Goal: Task Accomplishment & Management: Complete application form

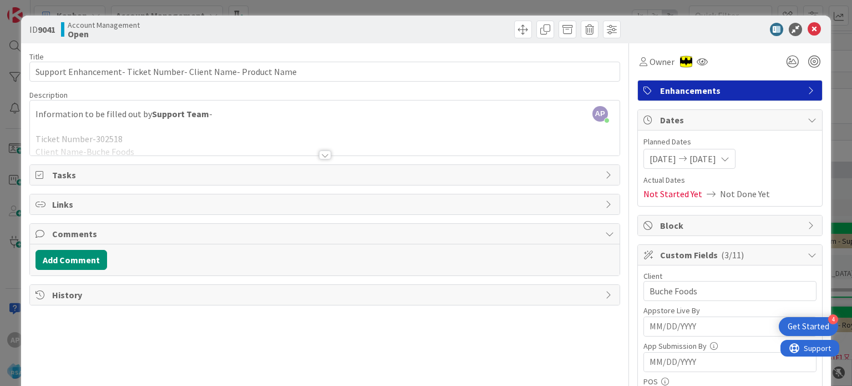
click at [808, 27] on icon at bounding box center [814, 29] width 13 height 13
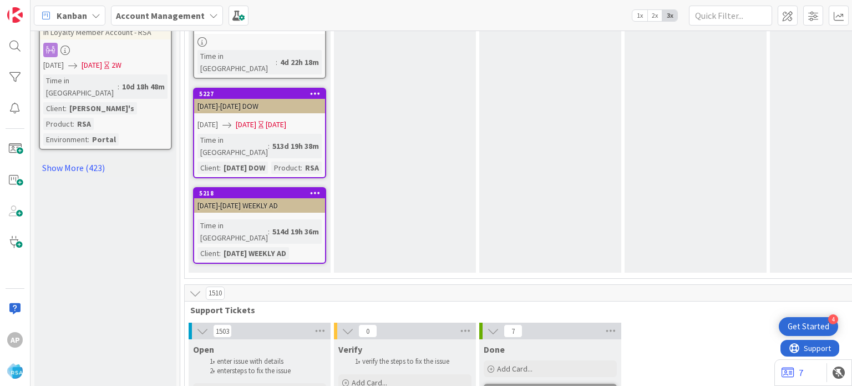
scroll to position [1545, 0]
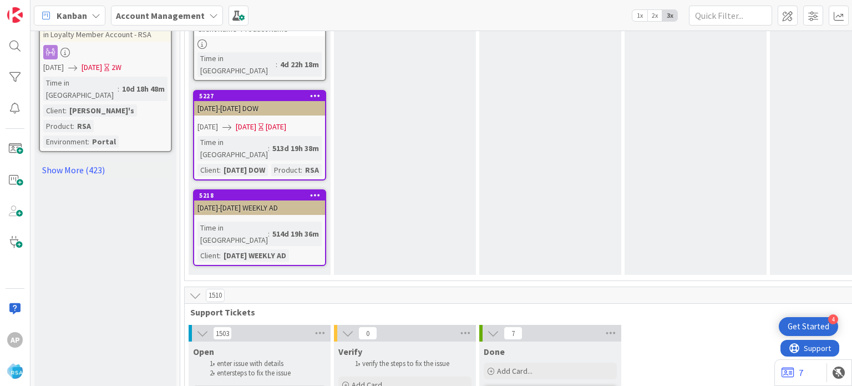
click at [213, 385] on div "Add Card..." at bounding box center [259, 393] width 133 height 17
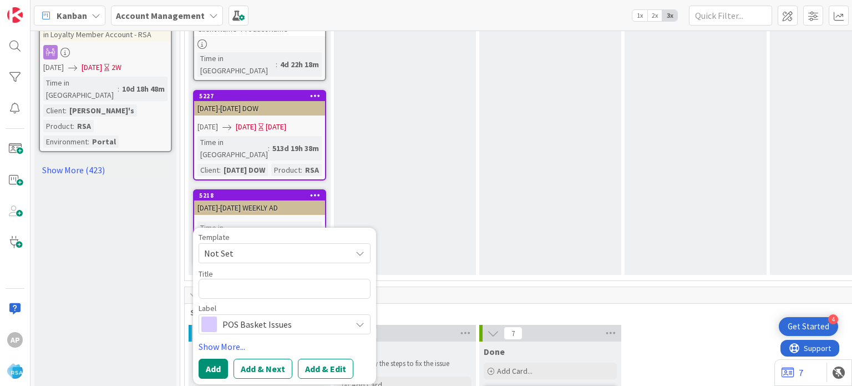
click at [333, 246] on span "Not Set" at bounding box center [273, 253] width 139 height 14
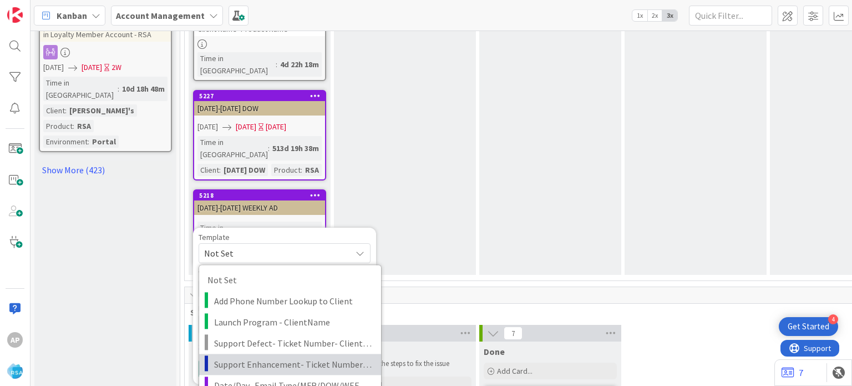
click at [289, 357] on span "Support Enhancement- Ticket Number- Client Name- Product Name" at bounding box center [293, 364] width 159 height 14
type textarea "x"
type textarea "Support Enhancement- Ticket Number- Client Name- Product Name"
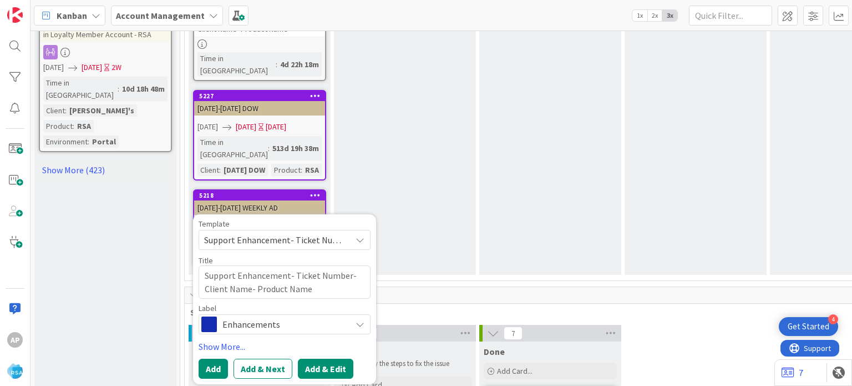
click at [317, 358] on button "Add & Edit" at bounding box center [325, 368] width 55 height 20
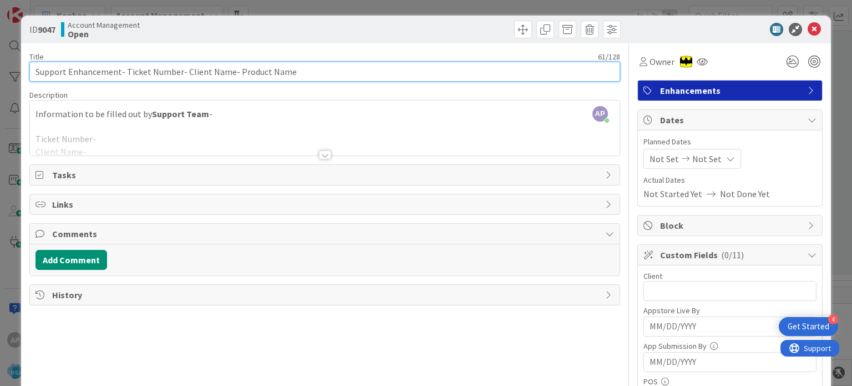
drag, startPoint x: 125, startPoint y: 70, endPoint x: 178, endPoint y: 77, distance: 53.1
click at [178, 77] on input "Support Enhancement- Ticket Number- Client Name- Product Name" at bounding box center [324, 72] width 590 height 20
paste input "#302591"
drag, startPoint x: 161, startPoint y: 72, endPoint x: 204, endPoint y: 77, distance: 43.0
click at [204, 77] on input "Support Enhancement- #302591- Client Name- Product Name" at bounding box center [324, 72] width 590 height 20
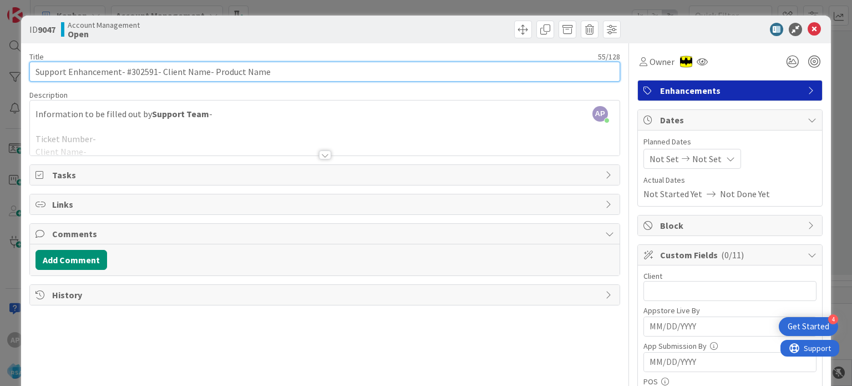
paste input "[PERSON_NAME] Market"
drag, startPoint x: 294, startPoint y: 69, endPoint x: 226, endPoint y: 68, distance: 68.3
click at [226, 68] on input "Support Enhancement- #302591- [PERSON_NAME] Market- Product Name" at bounding box center [324, 72] width 590 height 20
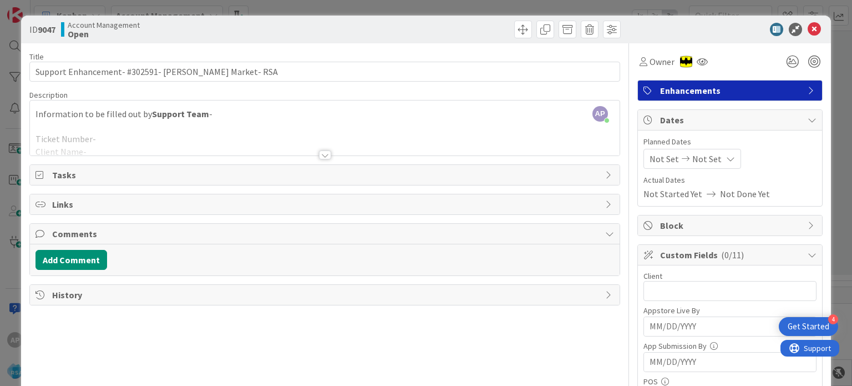
click at [323, 154] on div at bounding box center [325, 154] width 12 height 9
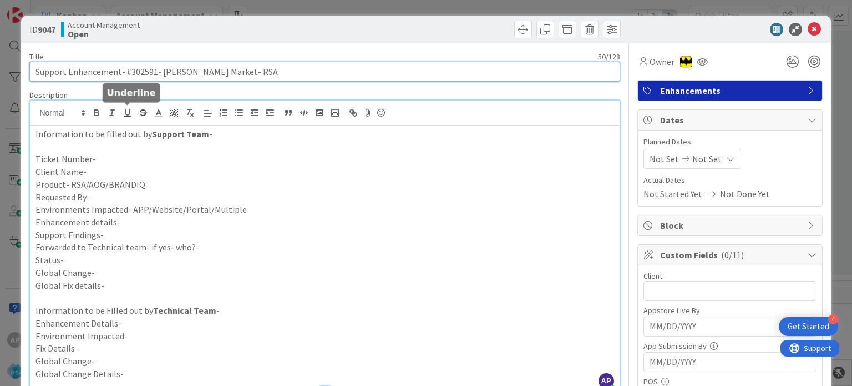
click at [129, 69] on input "Support Enhancement- #302591- [PERSON_NAME] Market- RSA" at bounding box center [324, 72] width 590 height 20
click at [129, 69] on input "Support Enhancement- 302591- [PERSON_NAME] Market- RSA" at bounding box center [324, 72] width 590 height 20
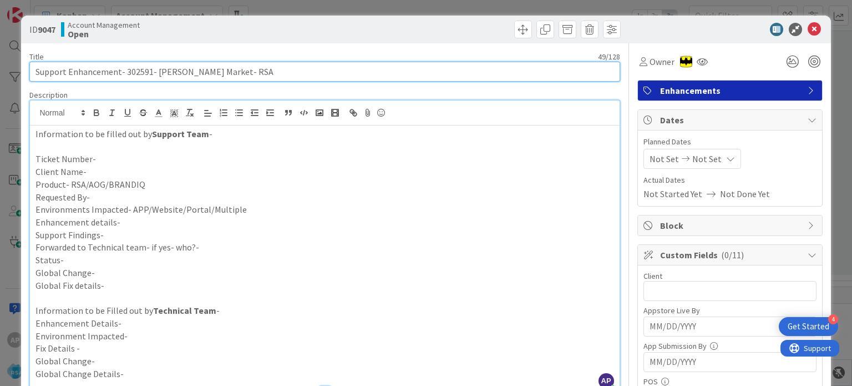
type input "Support Enhancement- 302591- [PERSON_NAME] Market- RSA"
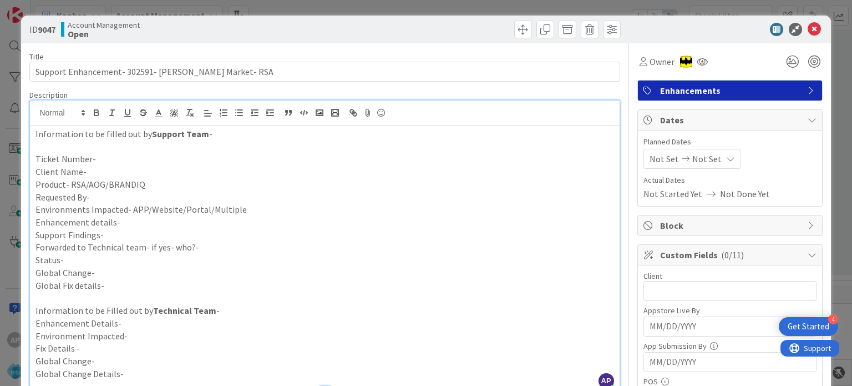
click at [108, 158] on p "Ticket Number-" at bounding box center [325, 159] width 578 height 13
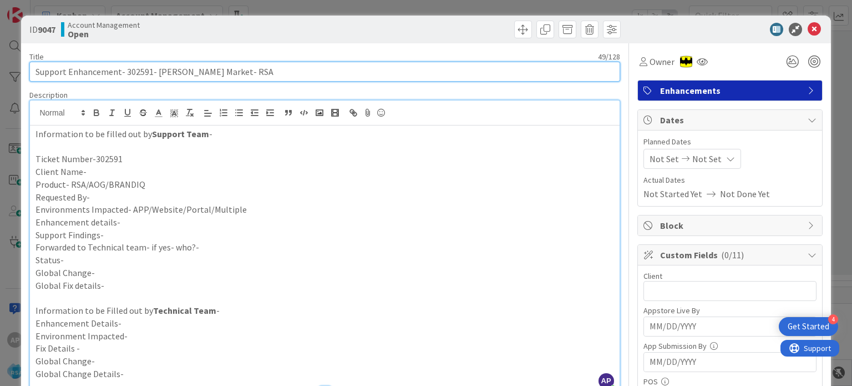
drag, startPoint x: 202, startPoint y: 70, endPoint x: 154, endPoint y: 68, distance: 48.3
click at [154, 68] on input "Support Enhancement- 302591- [PERSON_NAME] Market- RSA" at bounding box center [324, 72] width 590 height 20
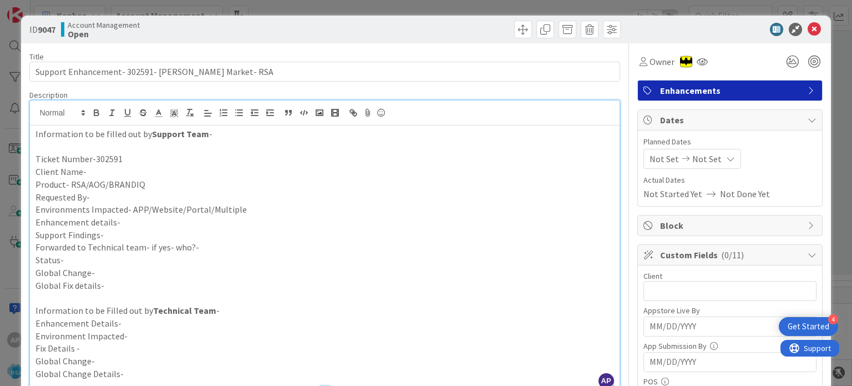
click at [88, 175] on p "Client Name-" at bounding box center [325, 171] width 578 height 13
paste div
click at [152, 189] on p "Product- RSA/AOG/BRANDIQ" at bounding box center [325, 184] width 578 height 13
click at [140, 195] on p "Requested By-" at bounding box center [325, 197] width 578 height 13
click at [240, 209] on p "Environments Impacted- APP/Website/Portal/Multiple" at bounding box center [325, 209] width 578 height 13
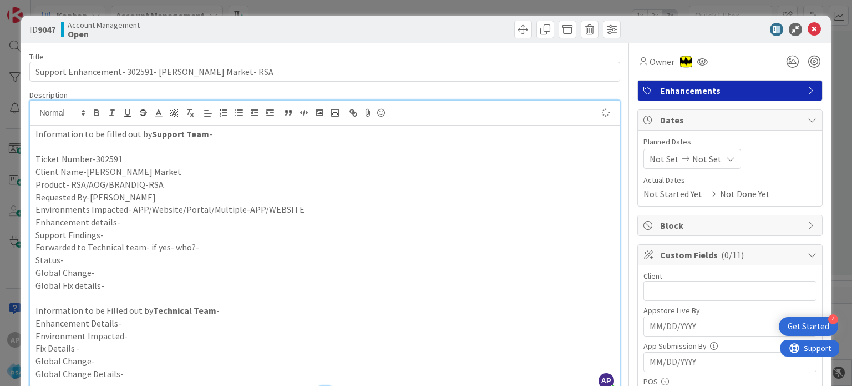
click at [151, 221] on p "Enhancement details-" at bounding box center [325, 222] width 578 height 13
click at [129, 219] on p "Enhancement details-" at bounding box center [325, 222] width 578 height 13
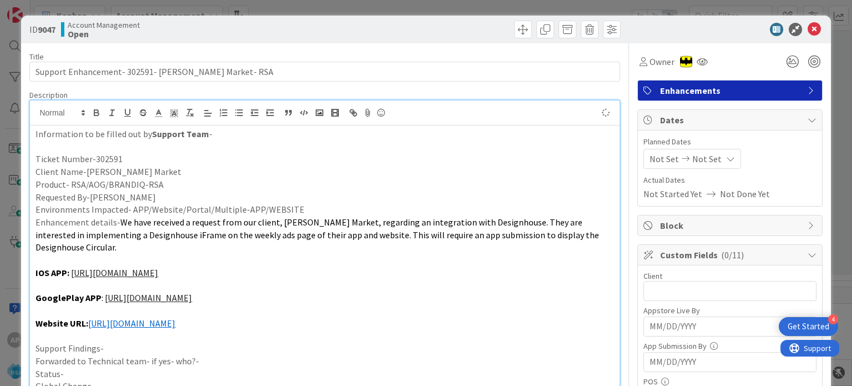
click at [96, 255] on p at bounding box center [325, 260] width 578 height 13
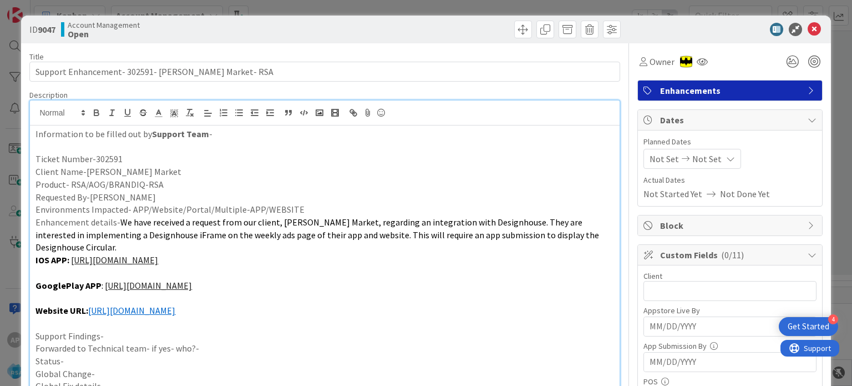
click at [65, 266] on p "IOS APP: [URL][DOMAIN_NAME]" at bounding box center [325, 260] width 578 height 13
click at [64, 271] on p at bounding box center [325, 272] width 578 height 13
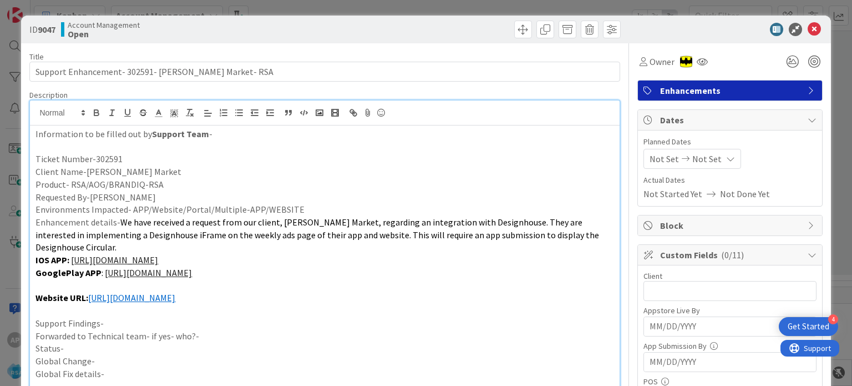
click at [59, 284] on p at bounding box center [325, 285] width 578 height 13
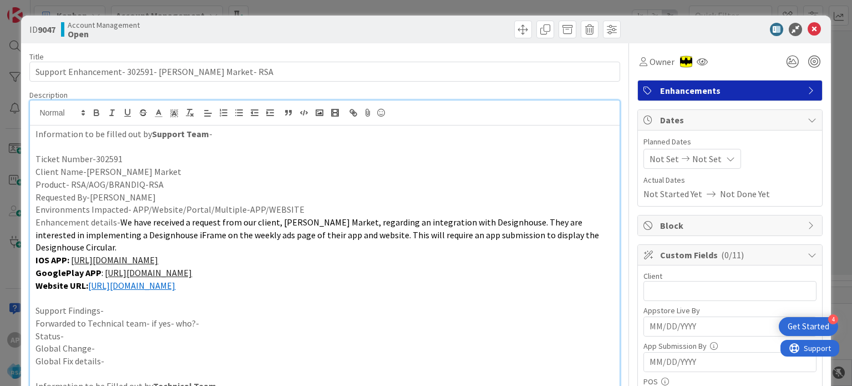
click at [110, 311] on p "Support Findings-" at bounding box center [325, 310] width 578 height 13
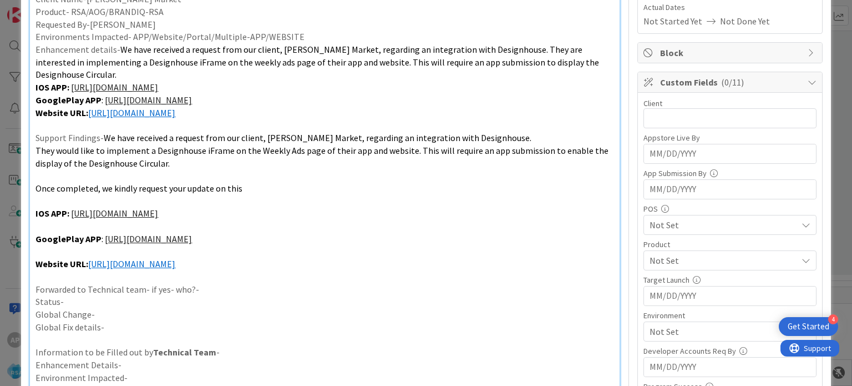
scroll to position [175, 0]
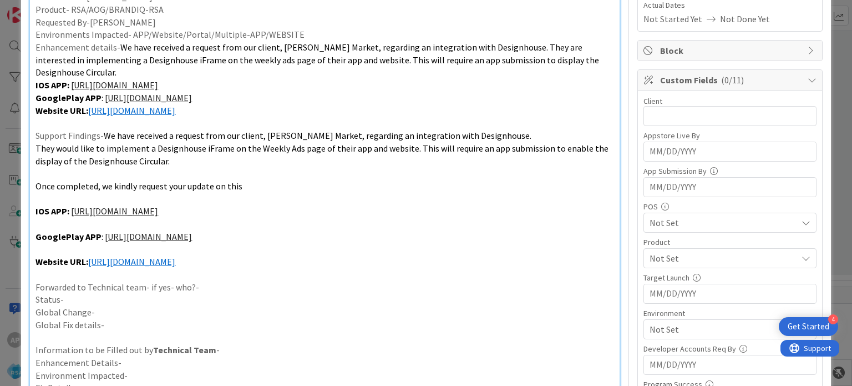
click at [210, 283] on p "Forwarded to Technical team- if yes- who?-" at bounding box center [325, 287] width 578 height 13
click at [199, 296] on p "Status-" at bounding box center [325, 299] width 578 height 13
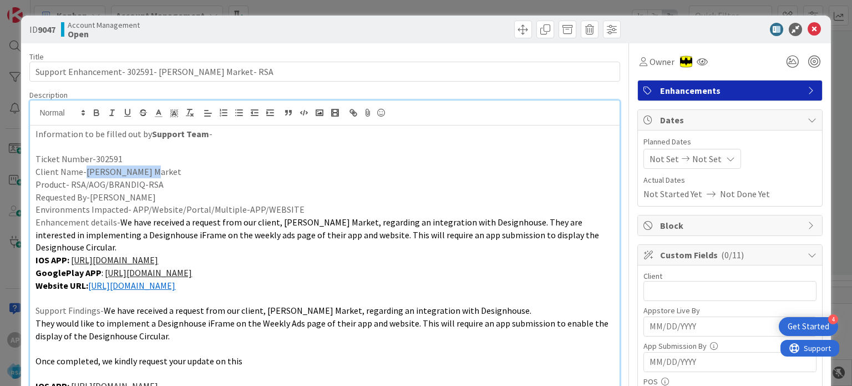
drag, startPoint x: 84, startPoint y: 170, endPoint x: 147, endPoint y: 173, distance: 62.7
click at [147, 173] on p "Client Name-[PERSON_NAME] Market" at bounding box center [325, 171] width 578 height 13
copy p "[PERSON_NAME] Market"
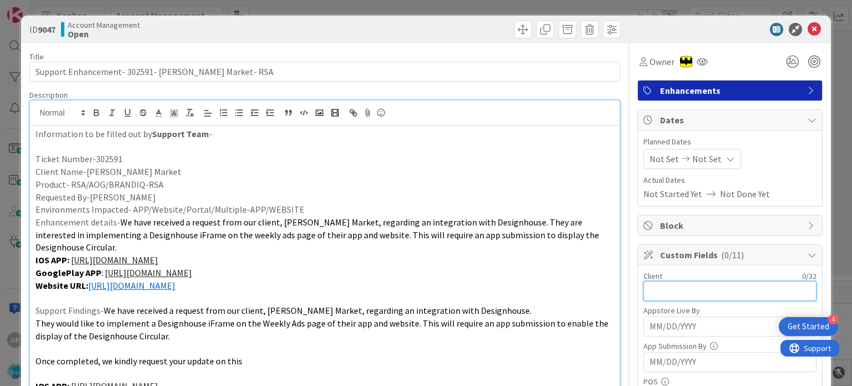
click at [648, 288] on input "text" at bounding box center [730, 291] width 173 height 20
paste input "[PERSON_NAME] Market"
type input "[PERSON_NAME] Market"
click at [647, 165] on div "Not Set Not Set" at bounding box center [693, 159] width 98 height 20
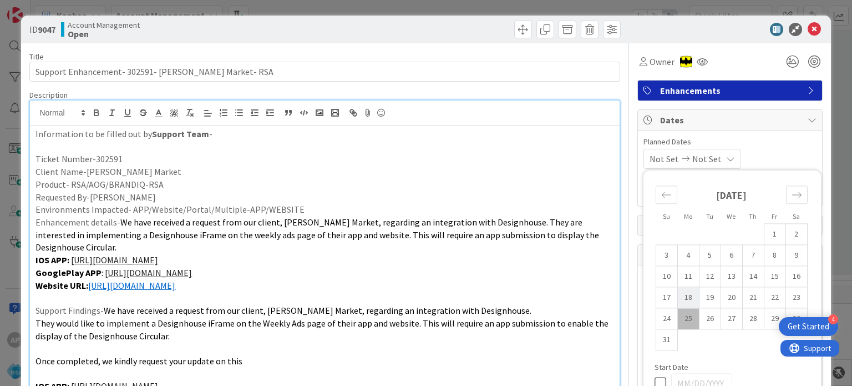
click at [681, 299] on td "18" at bounding box center [689, 297] width 22 height 21
type input "[DATE]"
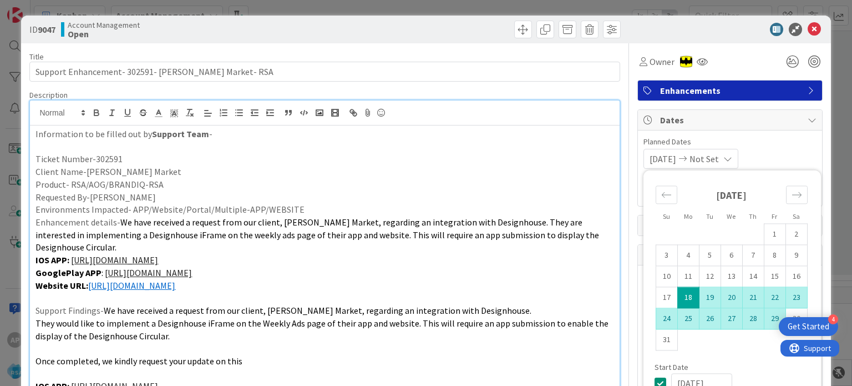
click at [767, 324] on td "29" at bounding box center [775, 318] width 22 height 21
type input "[DATE]"
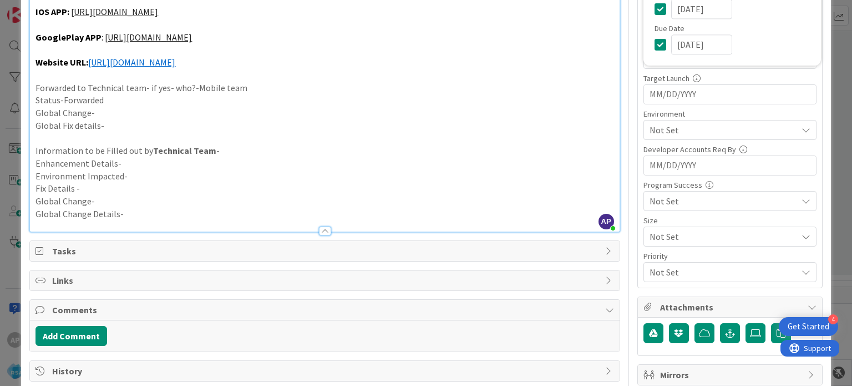
scroll to position [423, 0]
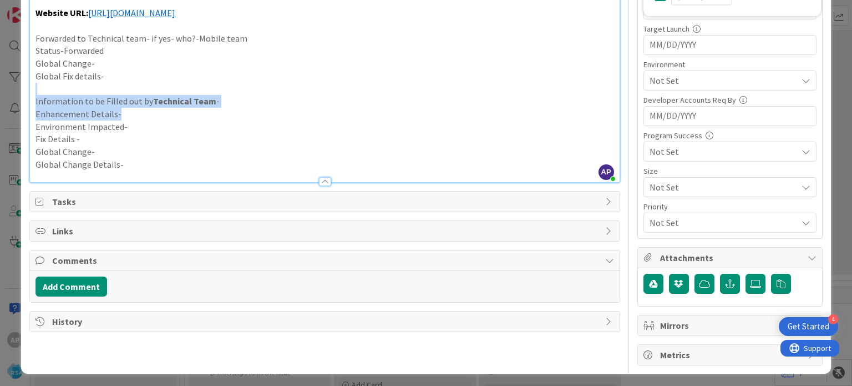
drag, startPoint x: 543, startPoint y: 108, endPoint x: 681, endPoint y: 75, distance: 142.7
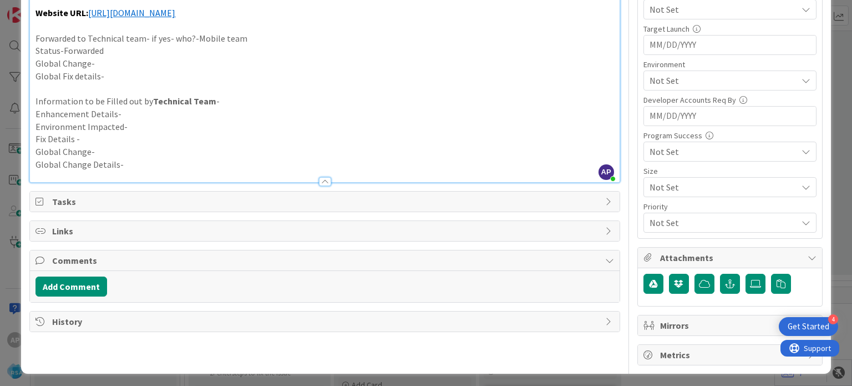
click at [681, 75] on span "Not Set" at bounding box center [724, 80] width 148 height 13
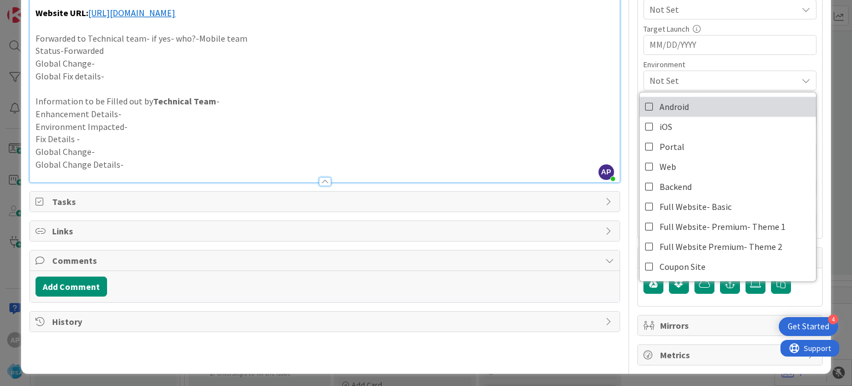
click at [645, 107] on icon at bounding box center [649, 106] width 9 height 17
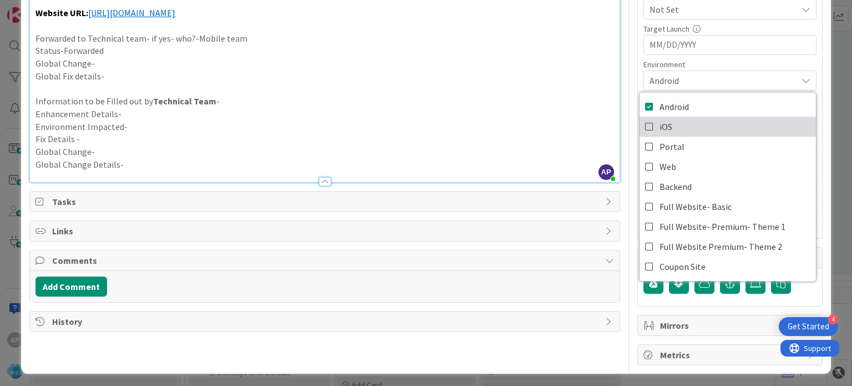
click at [645, 125] on icon at bounding box center [649, 126] width 9 height 17
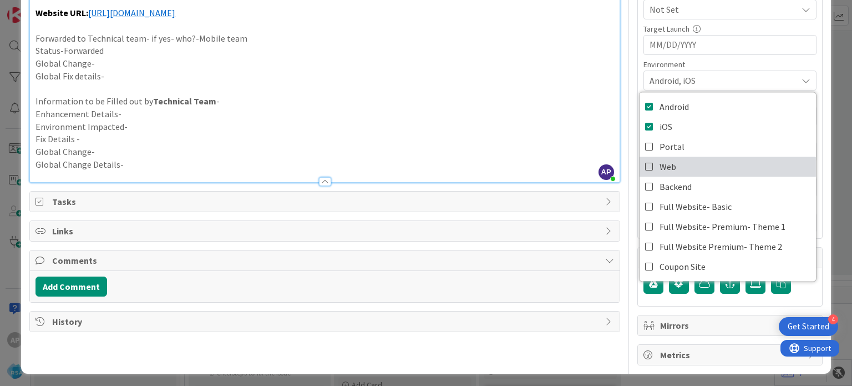
click at [645, 162] on icon at bounding box center [649, 166] width 9 height 17
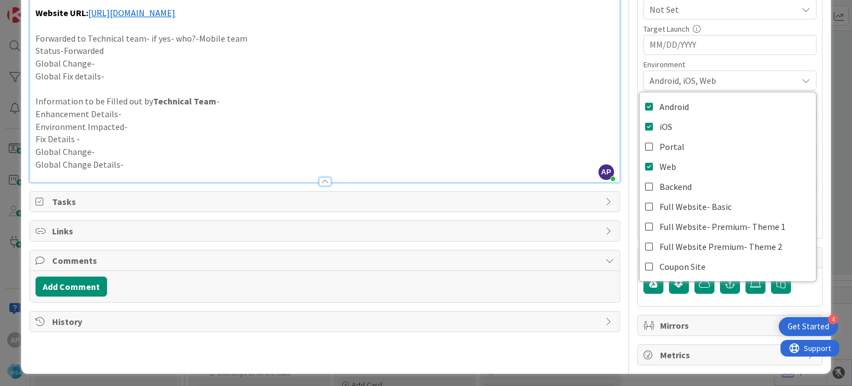
click at [560, 129] on p "Environment Impacted-" at bounding box center [325, 126] width 578 height 13
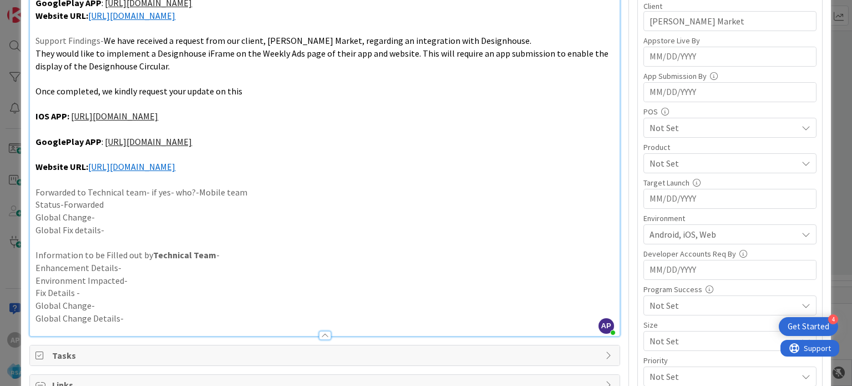
scroll to position [230, 0]
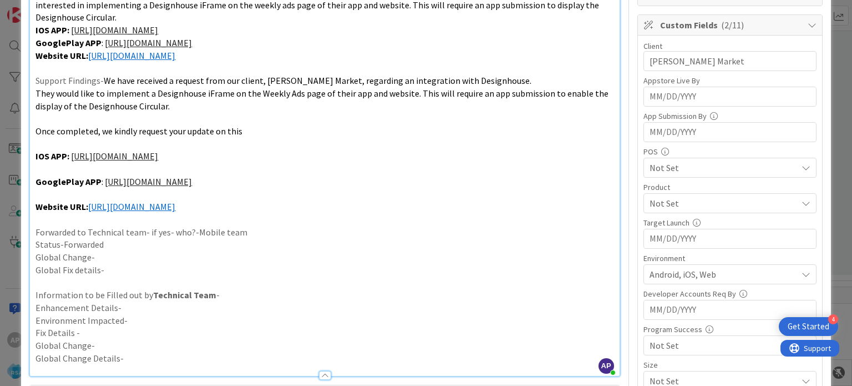
click at [664, 196] on span "Not Set" at bounding box center [724, 202] width 148 height 13
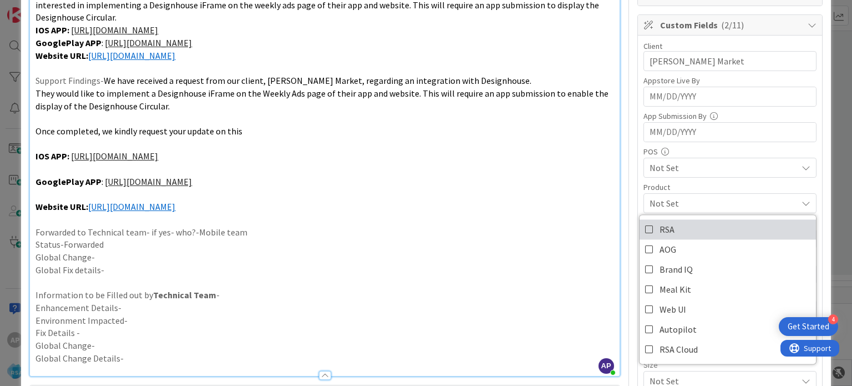
click at [645, 230] on icon at bounding box center [649, 229] width 9 height 17
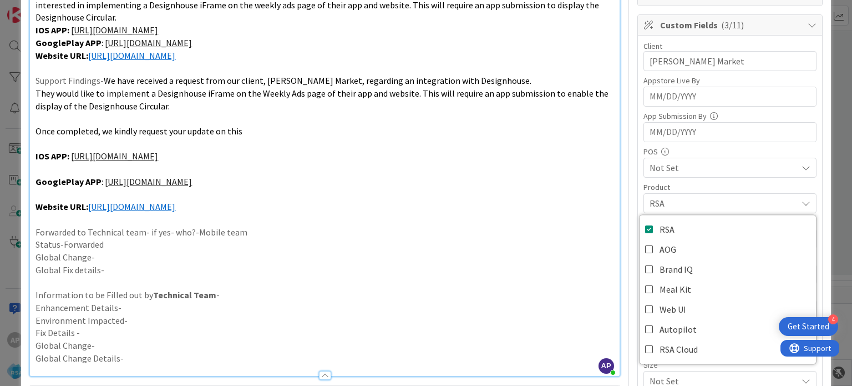
click at [582, 229] on p "Forwarded to Technical team- if yes- who?-Mobile team" at bounding box center [325, 232] width 578 height 13
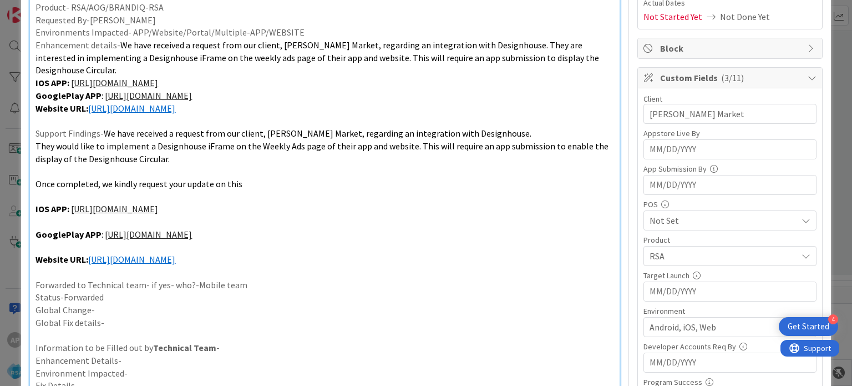
scroll to position [0, 0]
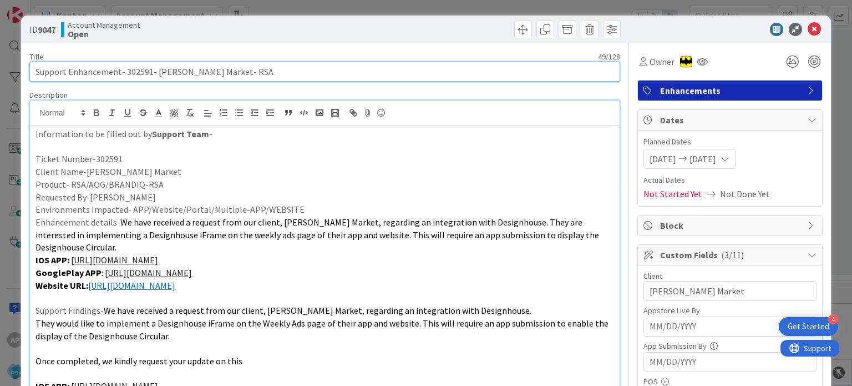
click at [140, 69] on input "Support Enhancement- 302591- [PERSON_NAME] Market- RSA" at bounding box center [324, 72] width 590 height 20
